Goal: Obtain resource: Obtain resource

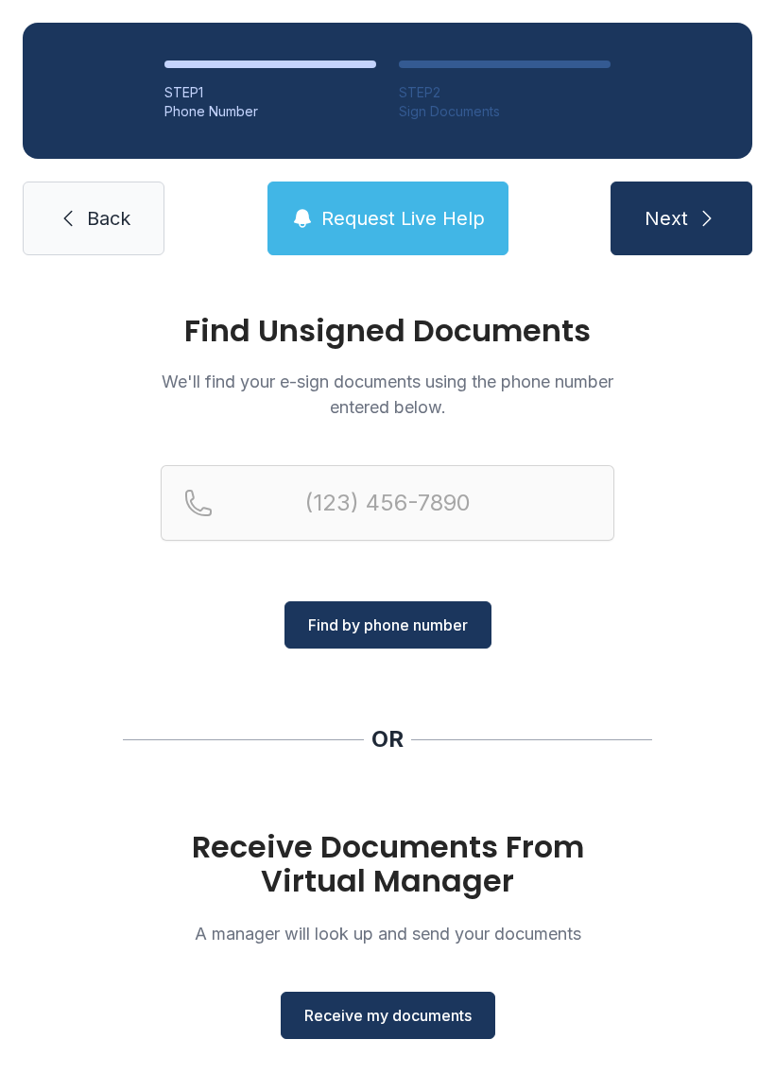
click at [407, 1017] on span "Receive my documents" at bounding box center [387, 1015] width 167 height 23
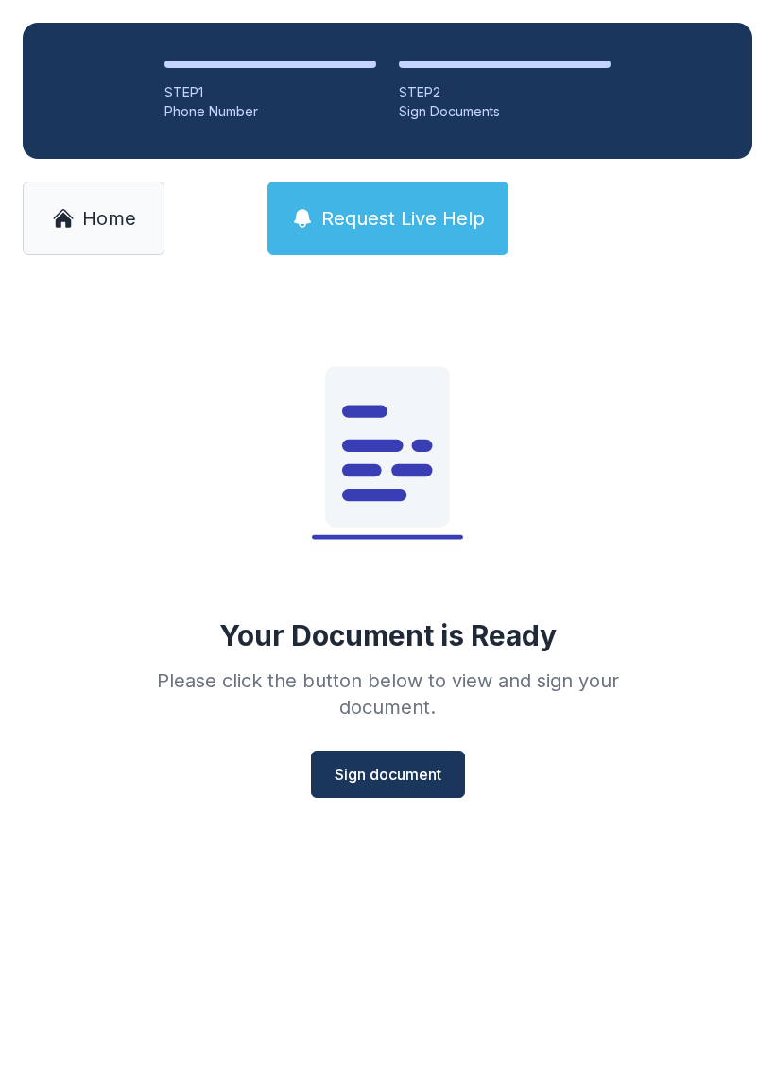
click at [383, 790] on button "Sign document" at bounding box center [388, 774] width 154 height 47
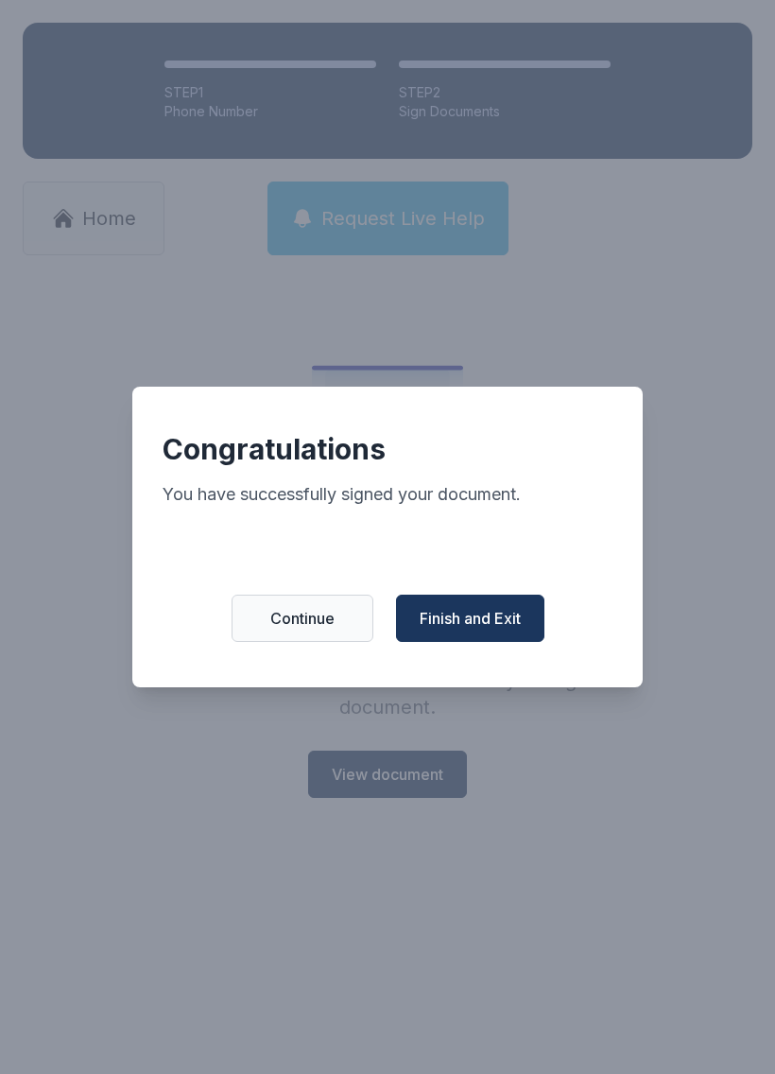
click at [458, 630] on span "Finish and Exit" at bounding box center [470, 618] width 101 height 23
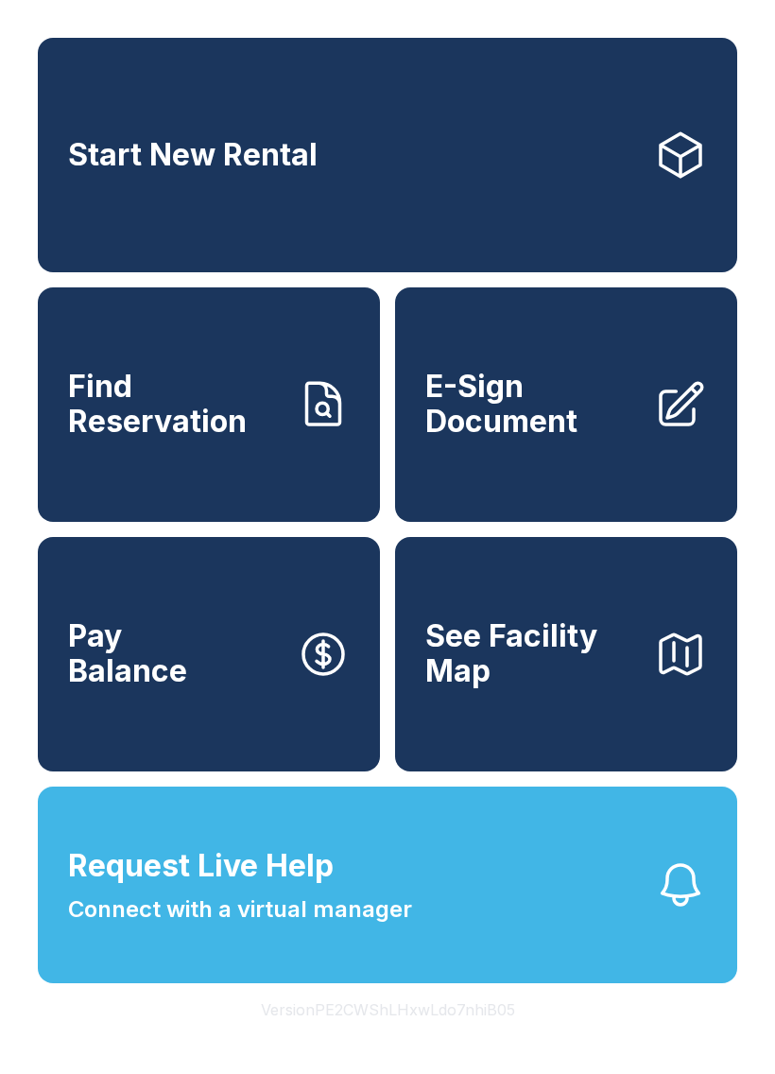
click at [555, 412] on span "E-Sign Document" at bounding box center [532, 404] width 214 height 69
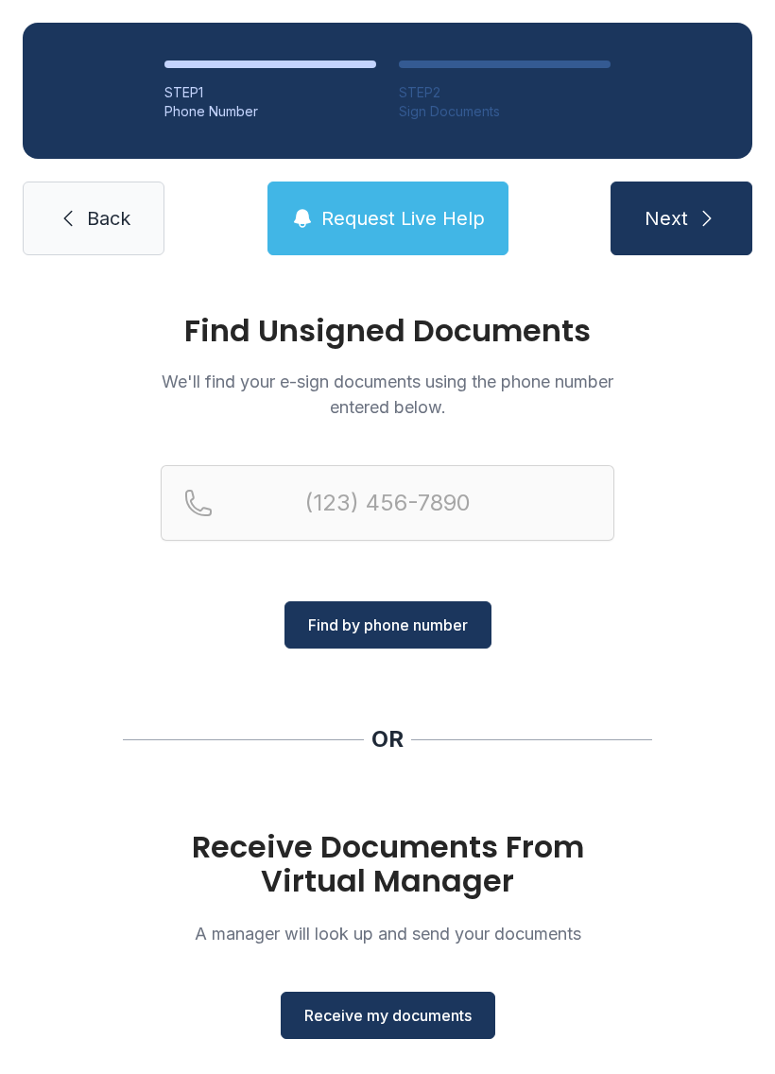
click at [370, 1009] on span "Receive my documents" at bounding box center [387, 1015] width 167 height 23
